Goal: Register for event/course

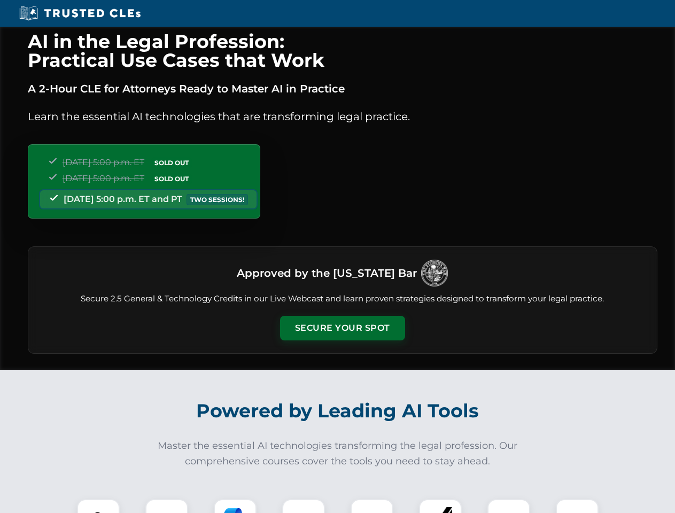
click at [342, 328] on button "Secure Your Spot" at bounding box center [342, 328] width 125 height 25
click at [98, 506] on img at bounding box center [98, 520] width 31 height 31
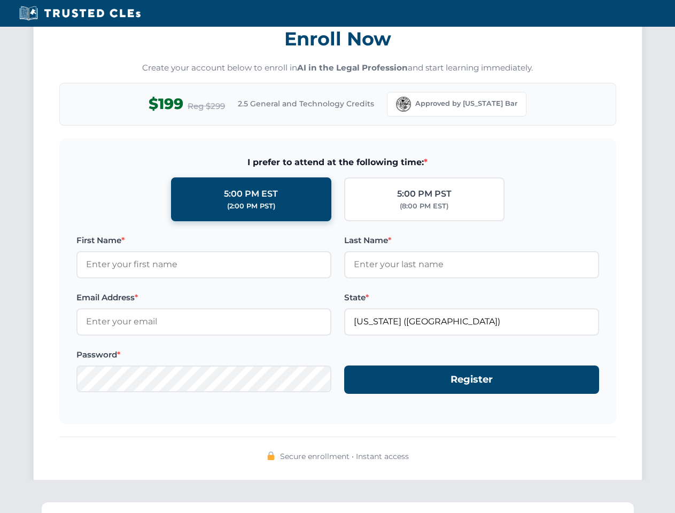
scroll to position [1049, 0]
